Goal: Find specific fact: Find specific page/section

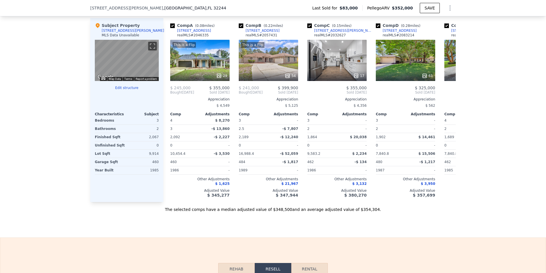
scroll to position [543, 0]
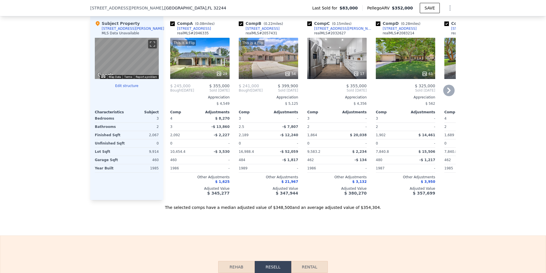
click at [216, 70] on div "This is a Flip 29" at bounding box center [199, 58] width 59 height 41
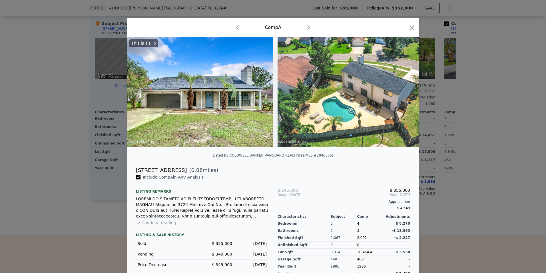
click at [158, 174] on div "[STREET_ADDRESS]" at bounding box center [161, 170] width 51 height 8
copy div "[STREET_ADDRESS]"
click at [411, 28] on icon "button" at bounding box center [412, 28] width 8 height 8
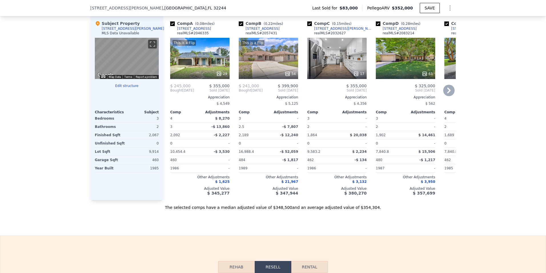
click at [256, 46] on div "This is a Flip" at bounding box center [252, 43] width 23 height 6
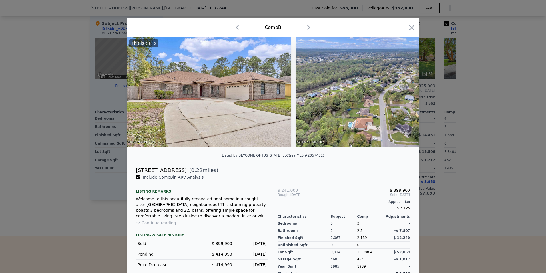
click at [171, 173] on div "[STREET_ADDRESS]" at bounding box center [161, 170] width 51 height 8
copy div "[STREET_ADDRESS]"
